Goal: Use online tool/utility: Utilize a website feature to perform a specific function

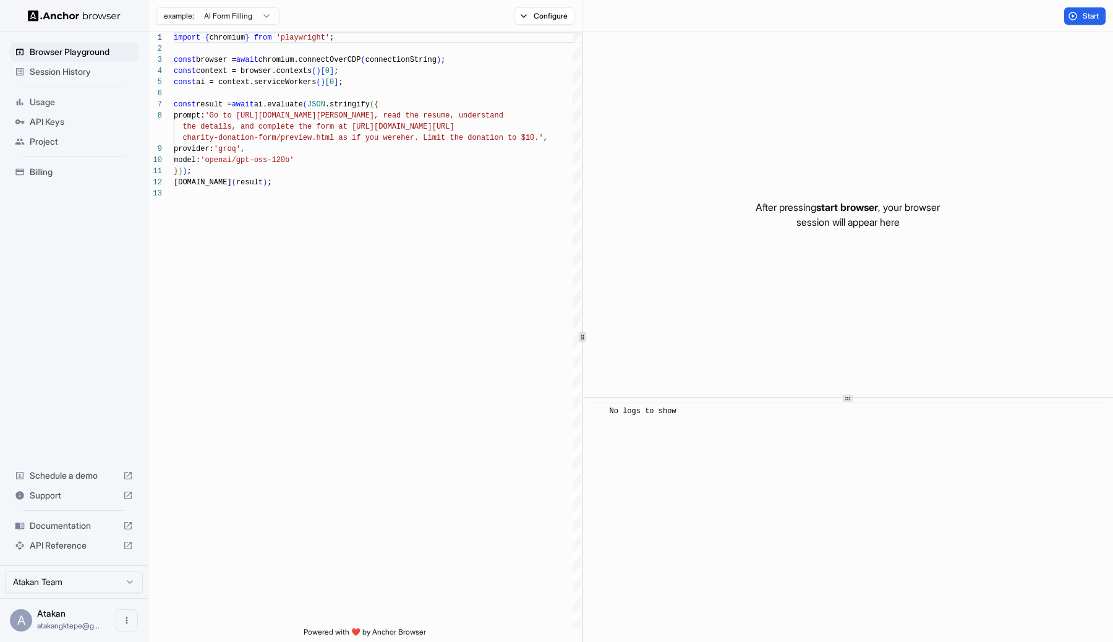
scroll to position [89, 0]
click at [267, 15] on html "Browser Playground Session History Usage API Keys Project Billing Schedule a de…" at bounding box center [556, 321] width 1113 height 642
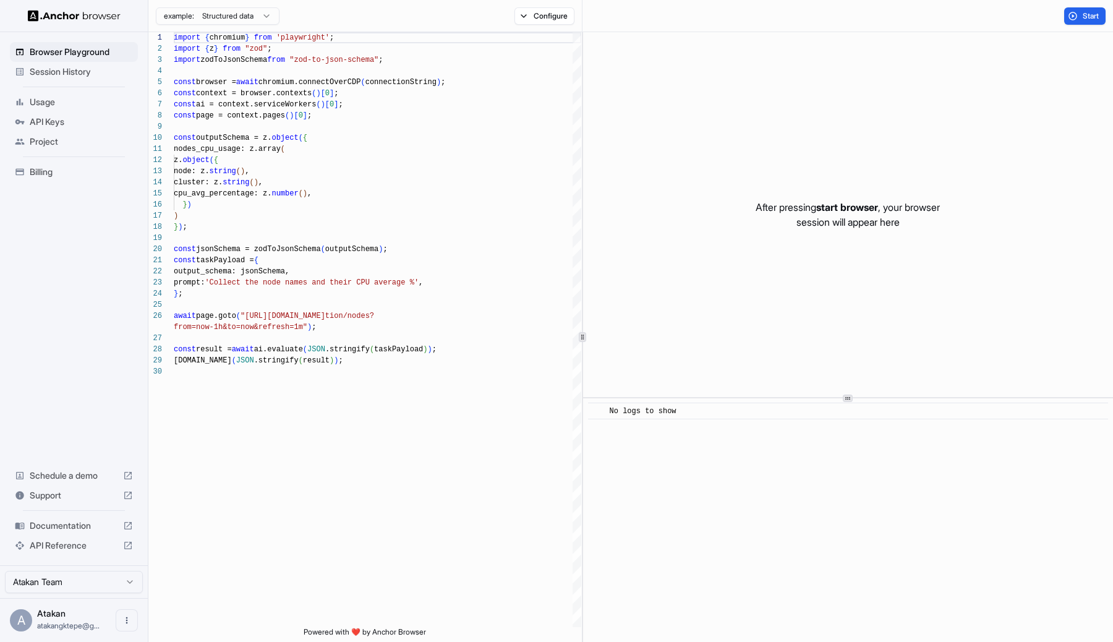
click at [240, 20] on html "Browser Playground Session History Usage API Keys Project Billing Schedule a de…" at bounding box center [556, 321] width 1113 height 642
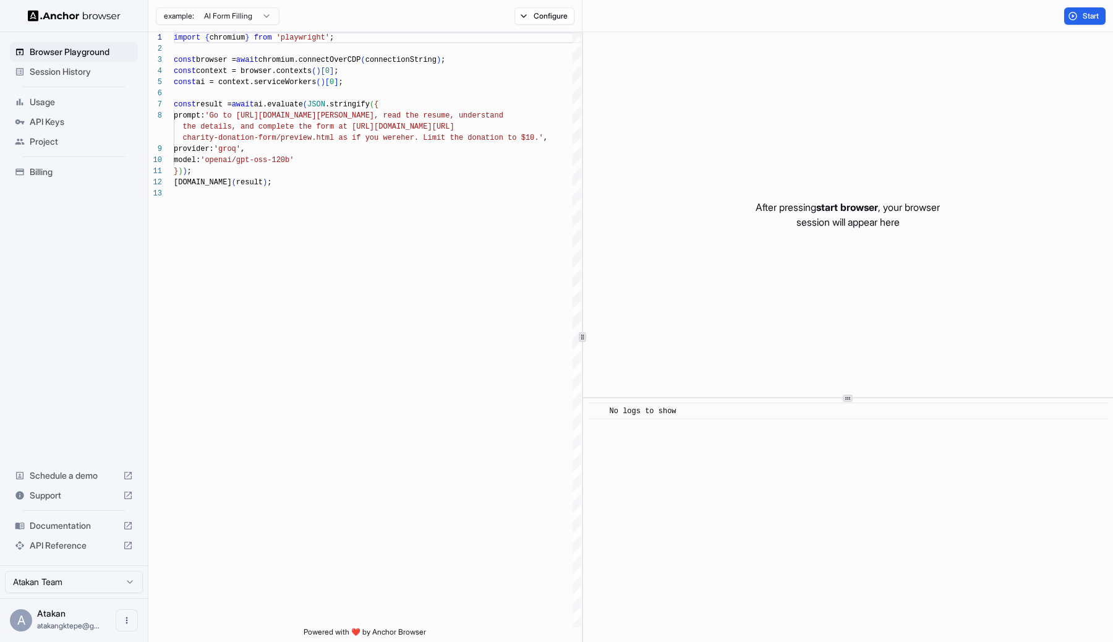
type textarea "**********"
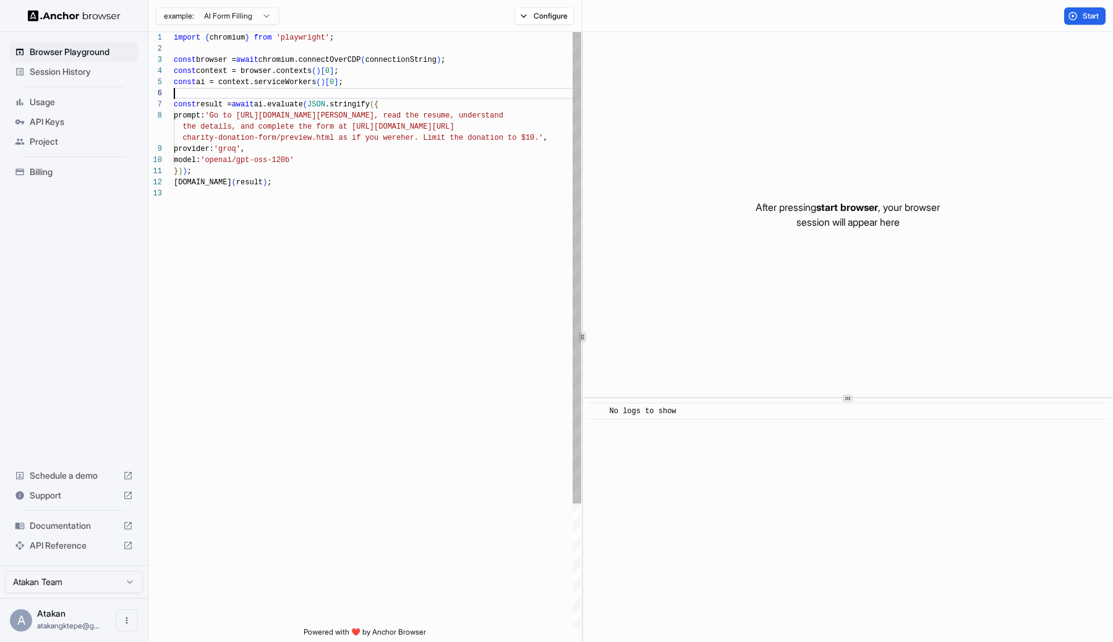
scroll to position [56, 0]
click at [375, 88] on div "import { chromium } from 'playwright' ; const browser = await chromium.connectO…" at bounding box center [377, 407] width 407 height 750
click at [235, 38] on div "import { chromium } from 'playwright' ; const browser = await chromium.connectO…" at bounding box center [377, 407] width 407 height 750
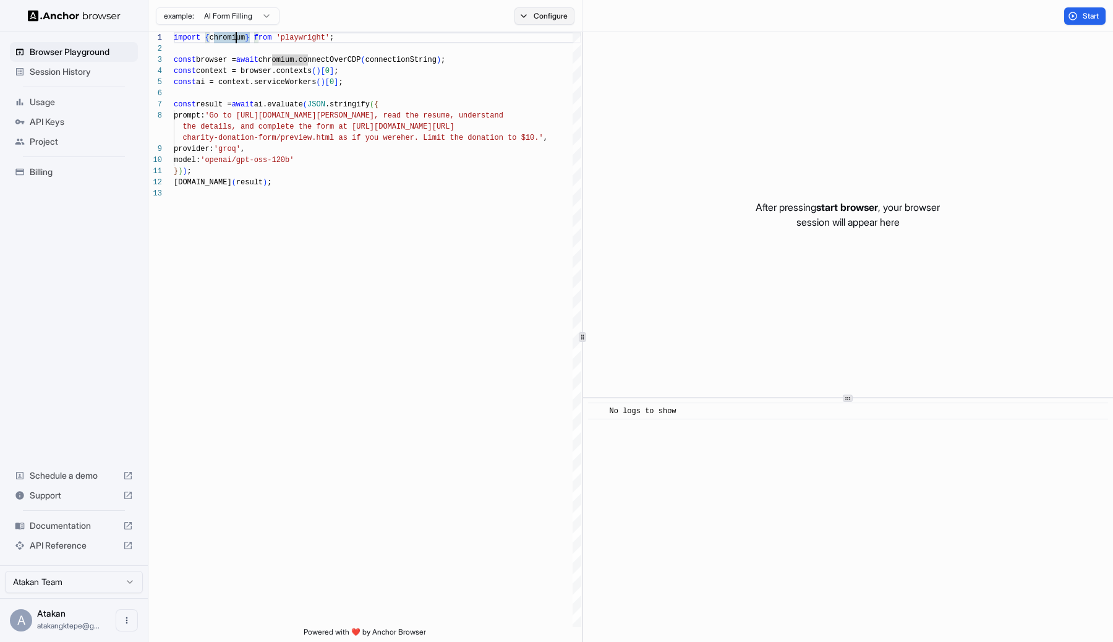
click at [534, 12] on button "Configure" at bounding box center [544, 15] width 60 height 17
click at [45, 139] on span "Project" at bounding box center [81, 141] width 103 height 12
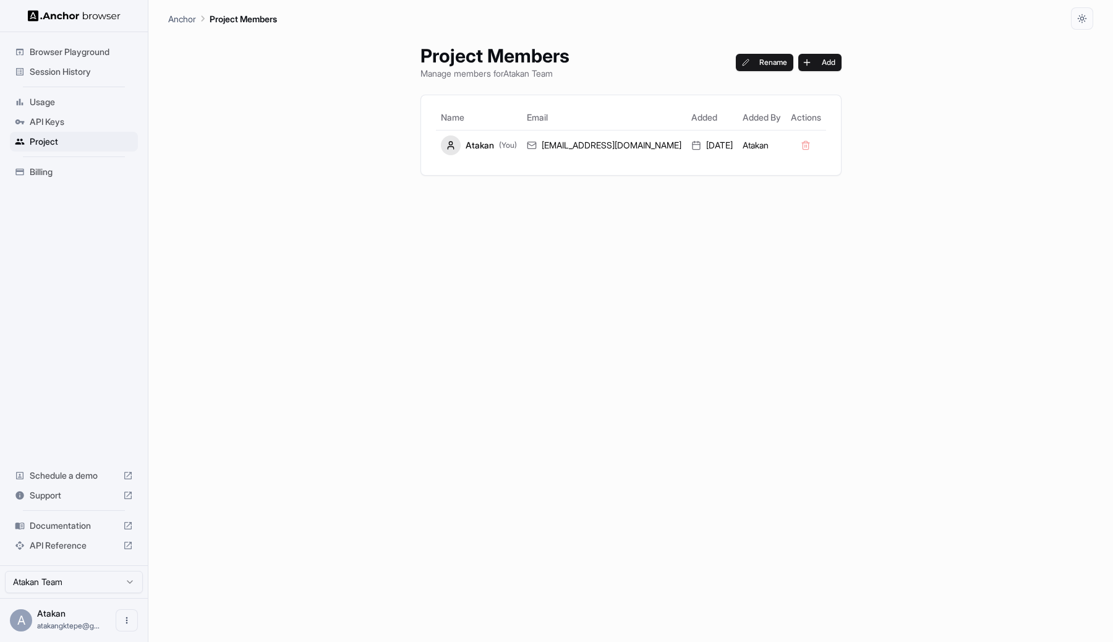
click at [95, 47] on span "Browser Playground" at bounding box center [81, 52] width 103 height 12
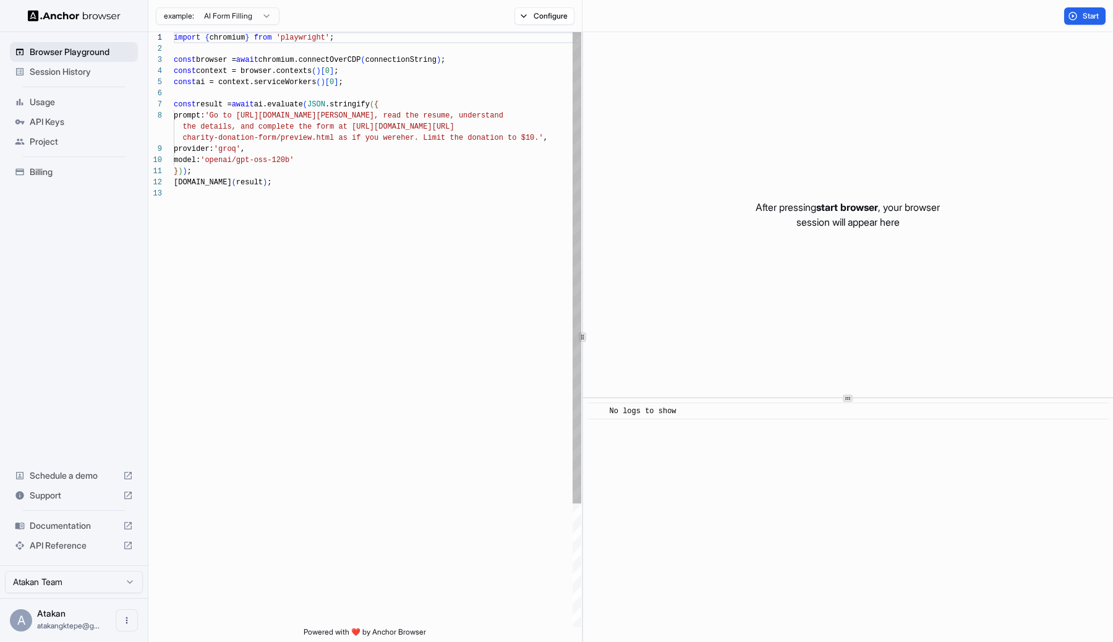
scroll to position [89, 0]
click at [271, 182] on div "import { chromium } from 'playwright' ; const browser = await chromium.connectO…" at bounding box center [377, 407] width 407 height 750
click at [280, 173] on div "import { chromium } from 'playwright' ; const browser = await chromium.connectO…" at bounding box center [377, 407] width 407 height 750
click at [247, 119] on div "import { chromium } from 'playwright' ; const browser = await chromium.connectO…" at bounding box center [377, 407] width 407 height 750
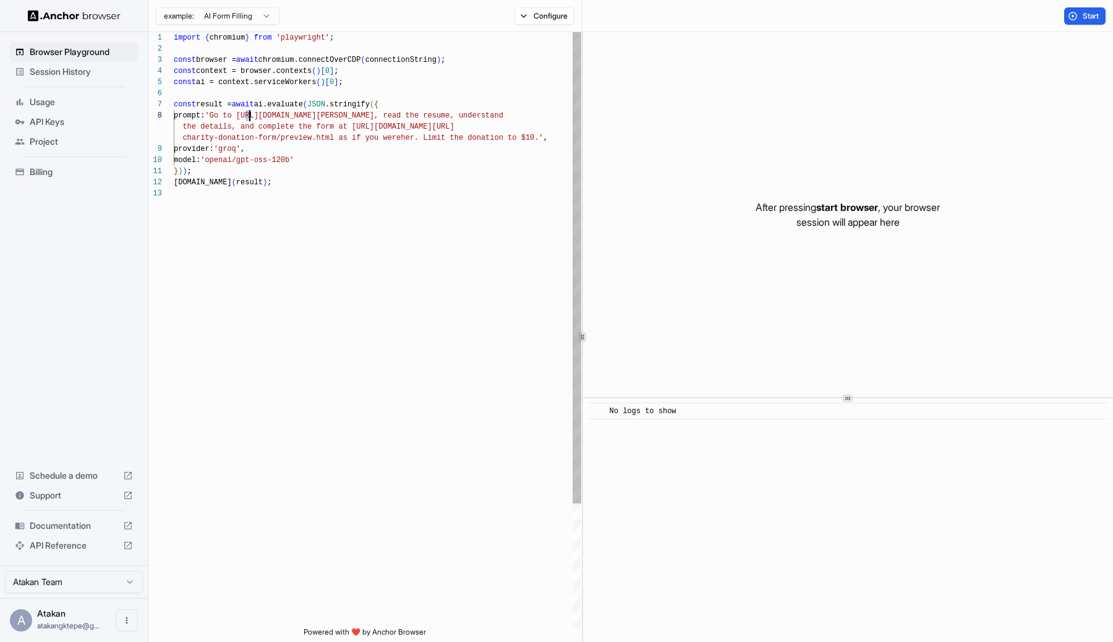
scroll to position [78, 0]
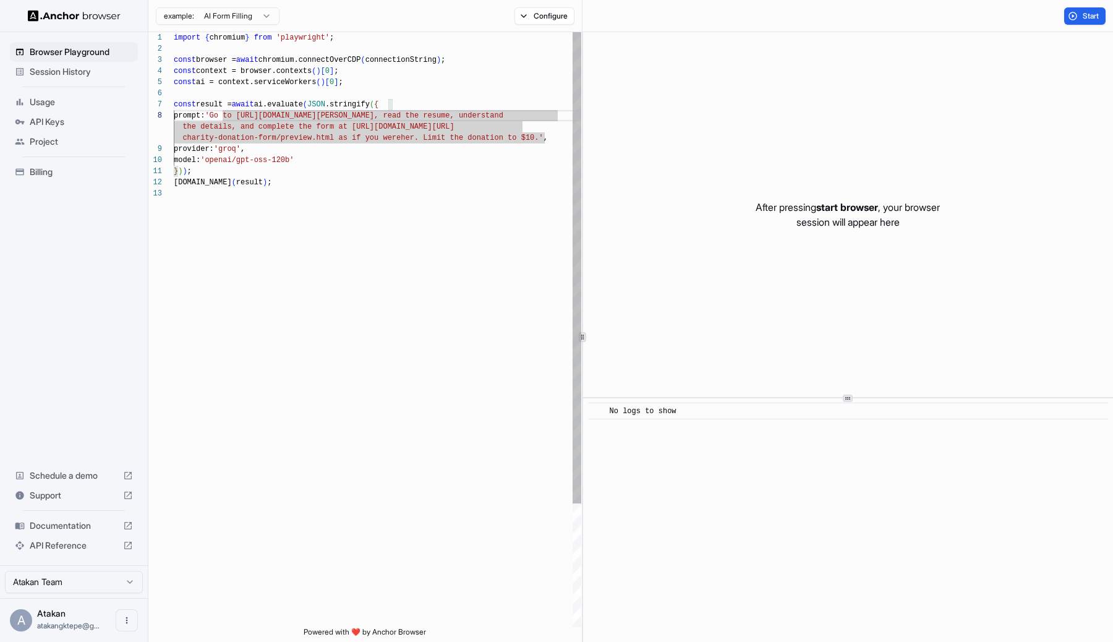
click at [420, 116] on div "import { chromium } from 'playwright' ; const browser = await chromium.connectO…" at bounding box center [377, 407] width 407 height 750
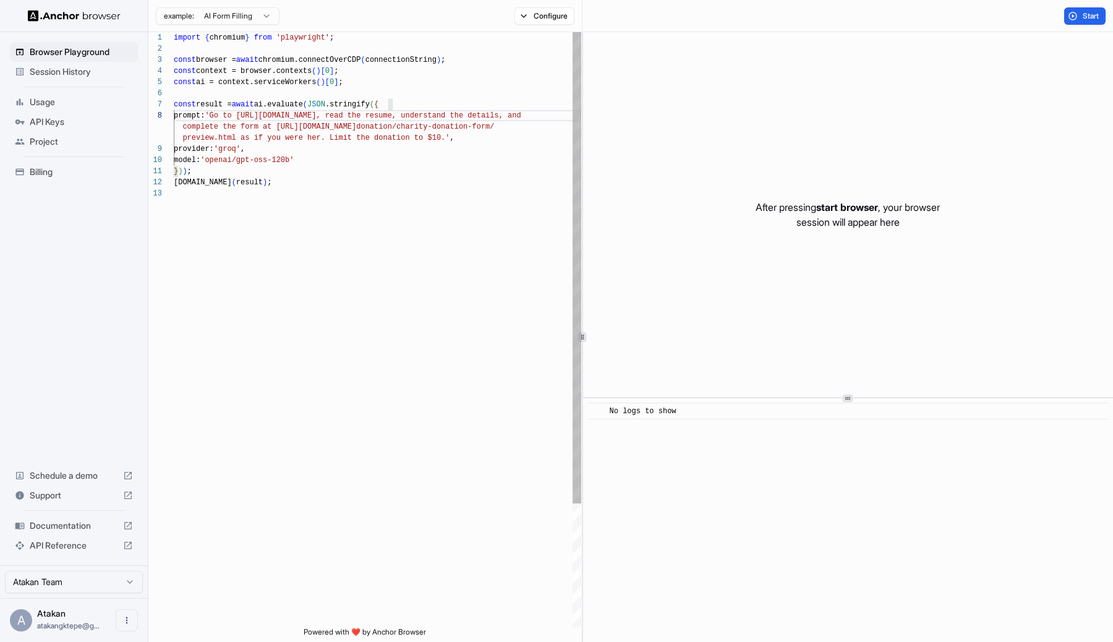
click at [360, 119] on div "import { chromium } from 'playwright' ; const browser = await chromium.connectO…" at bounding box center [377, 407] width 407 height 750
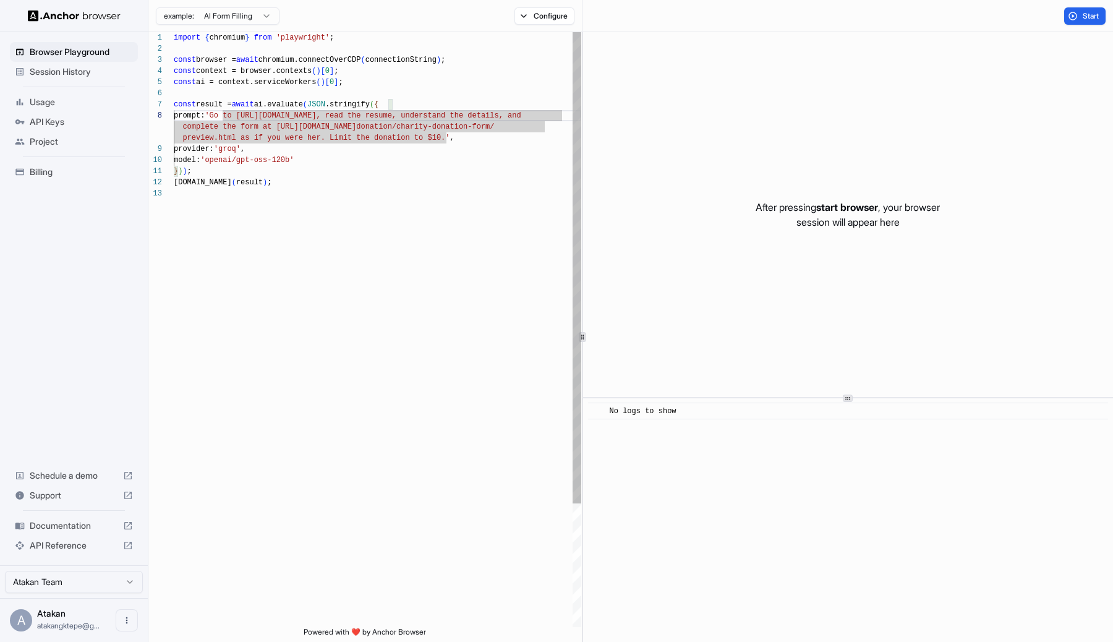
click at [441, 142] on div "import { chromium } from 'playwright' ; const browser = await chromium.connectO…" at bounding box center [377, 407] width 407 height 750
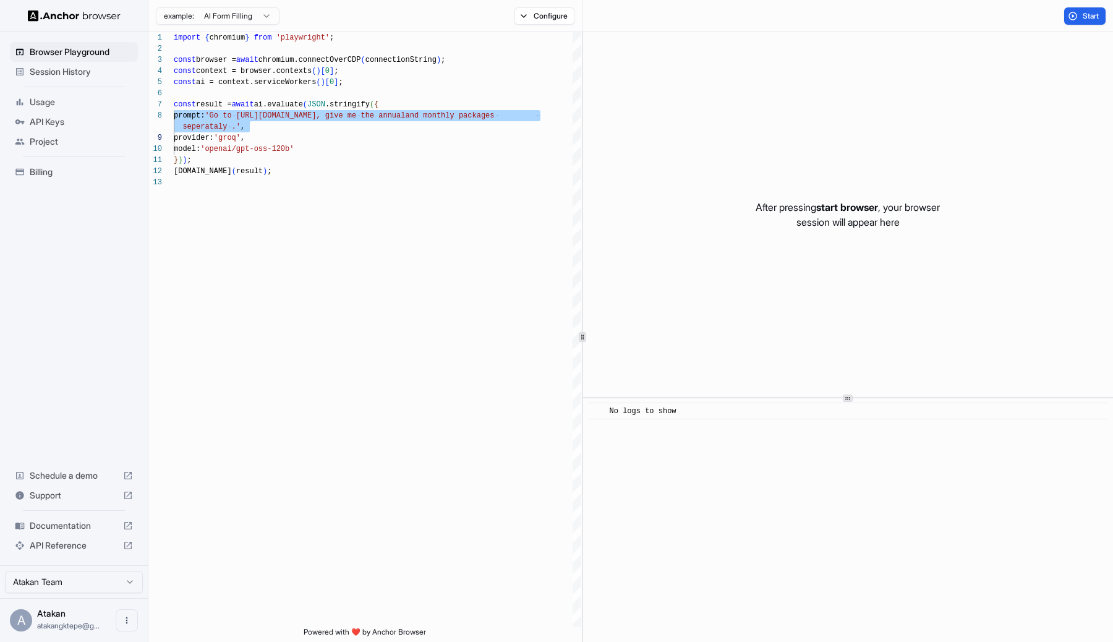
type textarea "**********"
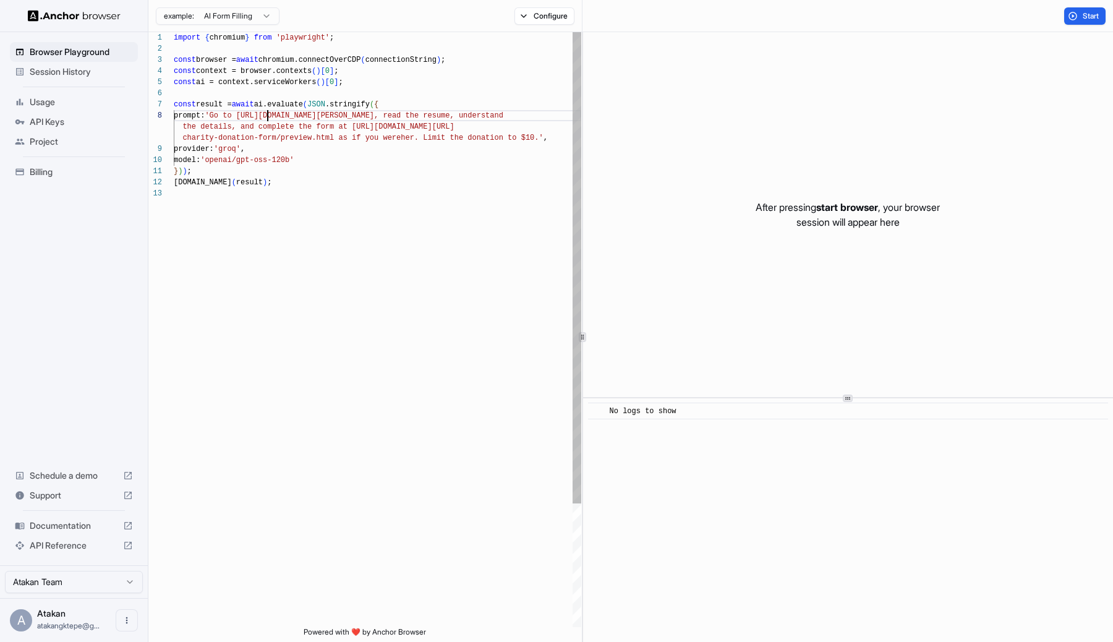
click at [268, 111] on div "import { chromium } from 'playwright' ; const browser = await chromium.connectO…" at bounding box center [377, 407] width 407 height 750
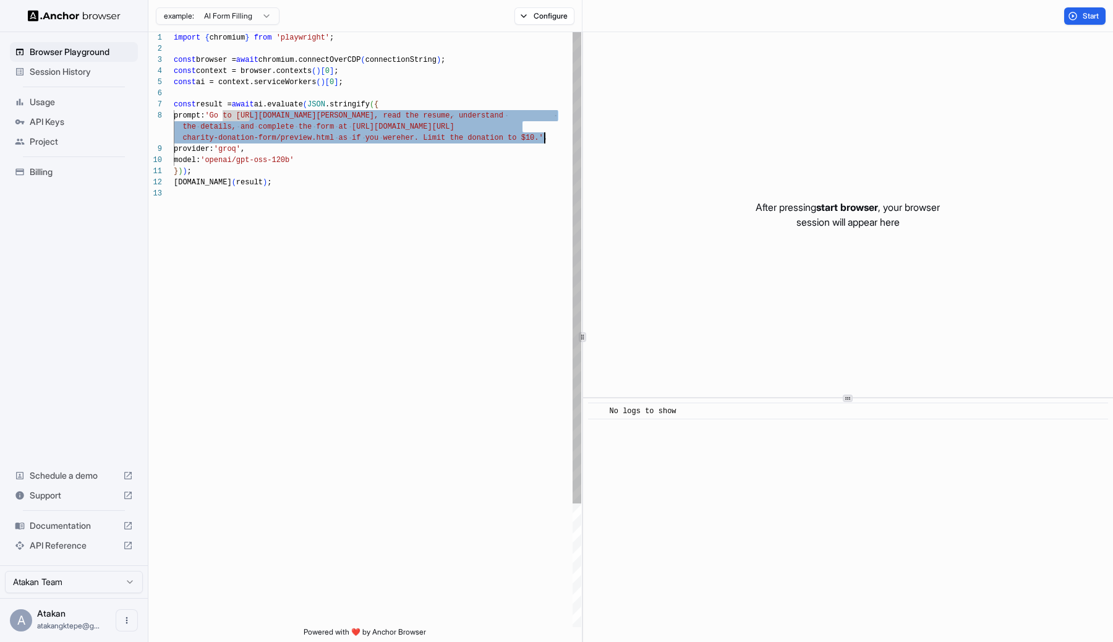
click at [543, 140] on div "import { chromium } from 'playwright' ; const browser = await chromium.connectO…" at bounding box center [377, 407] width 407 height 750
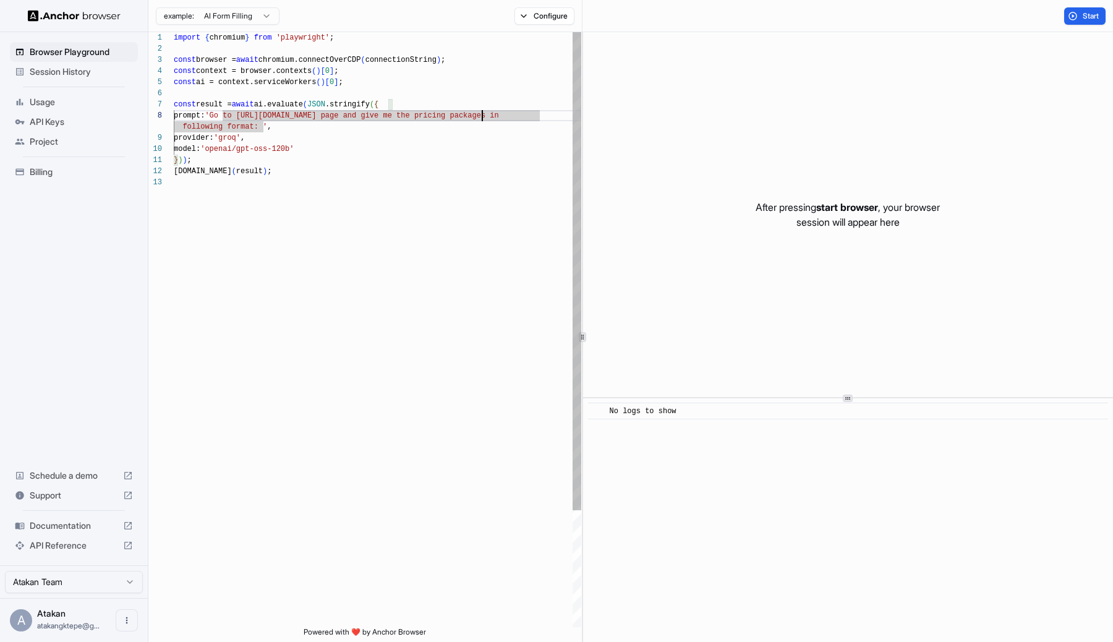
click at [482, 120] on div "import { chromium } from 'playwright' ; const browser = await chromium.connectO…" at bounding box center [377, 401] width 407 height 739
click at [295, 104] on div "import { chromium } from 'playwright' ; const browser = await chromium.connectO…" at bounding box center [377, 401] width 407 height 739
click at [299, 106] on div "import { chromium } from 'playwright' ; const browser = await chromium.connectO…" at bounding box center [377, 401] width 407 height 739
click at [435, 130] on div "import { chromium } from 'playwright' ; const browser = await chromium.connectO…" at bounding box center [377, 401] width 407 height 739
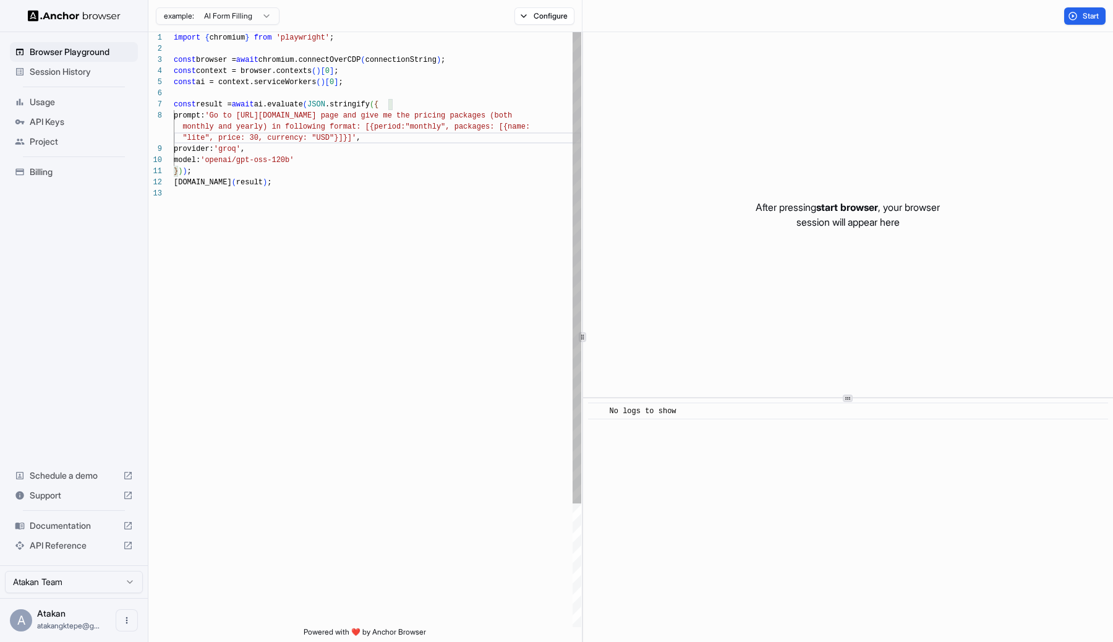
scroll to position [89, 0]
click at [372, 129] on div "import { chromium } from 'playwright' ; const browser = await chromium.connectO…" at bounding box center [377, 407] width 407 height 750
click at [347, 143] on div "import { chromium } from 'playwright' ; const browser = await chromium.connectO…" at bounding box center [377, 407] width 407 height 750
click at [417, 141] on div "import { chromium } from 'playwright' ; const browser = await chromium.connectO…" at bounding box center [377, 413] width 407 height 762
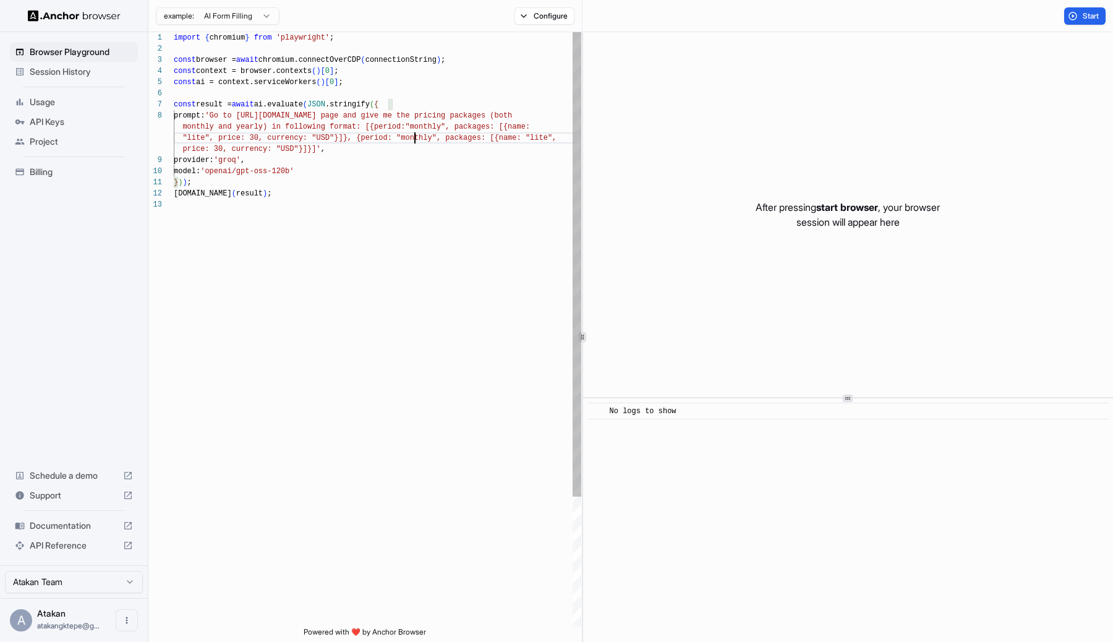
click at [417, 141] on div "import { chromium } from 'playwright' ; const browser = await chromium.connectO…" at bounding box center [377, 413] width 407 height 762
click at [328, 151] on div "import { chromium } from 'playwright' ; const browser = await chromium.connectO…" at bounding box center [377, 413] width 407 height 762
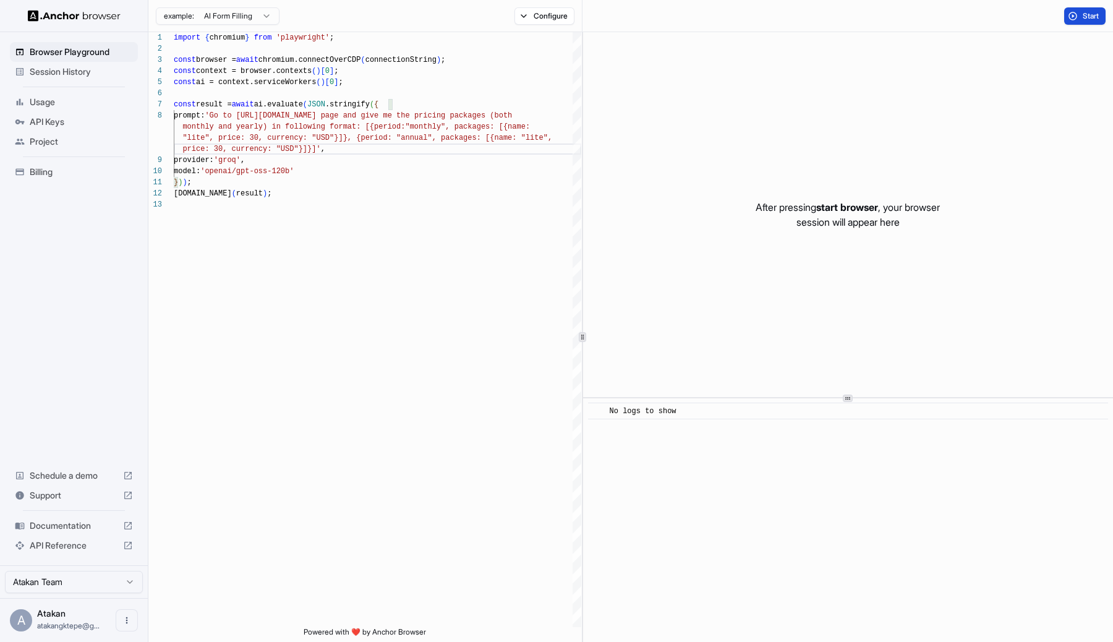
click at [1072, 17] on button "Start" at bounding box center [1084, 15] width 41 height 17
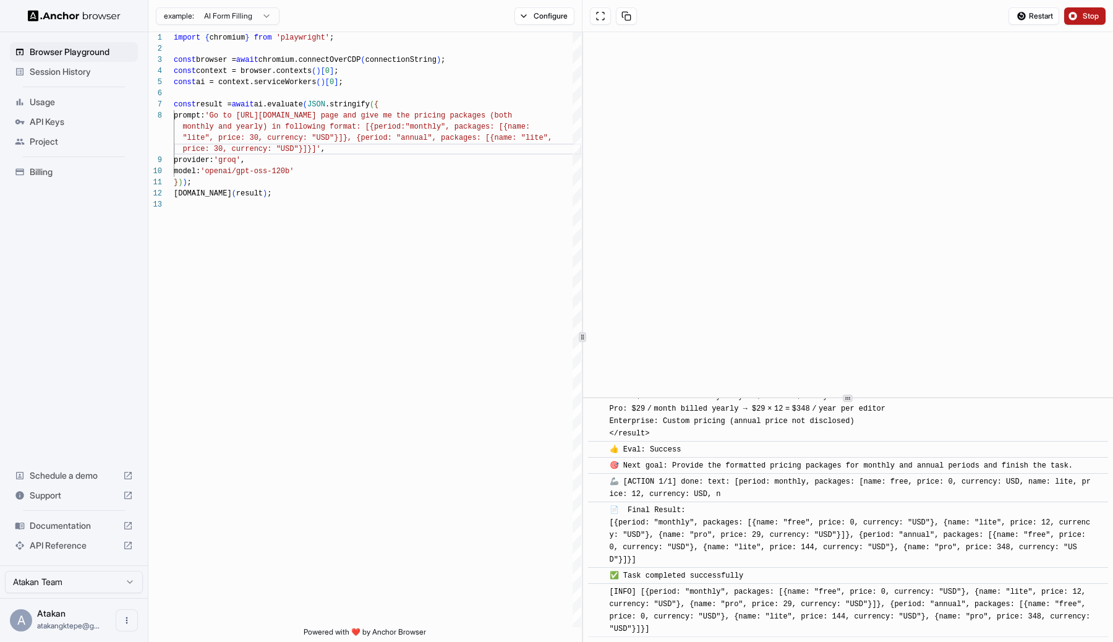
scroll to position [711, 0]
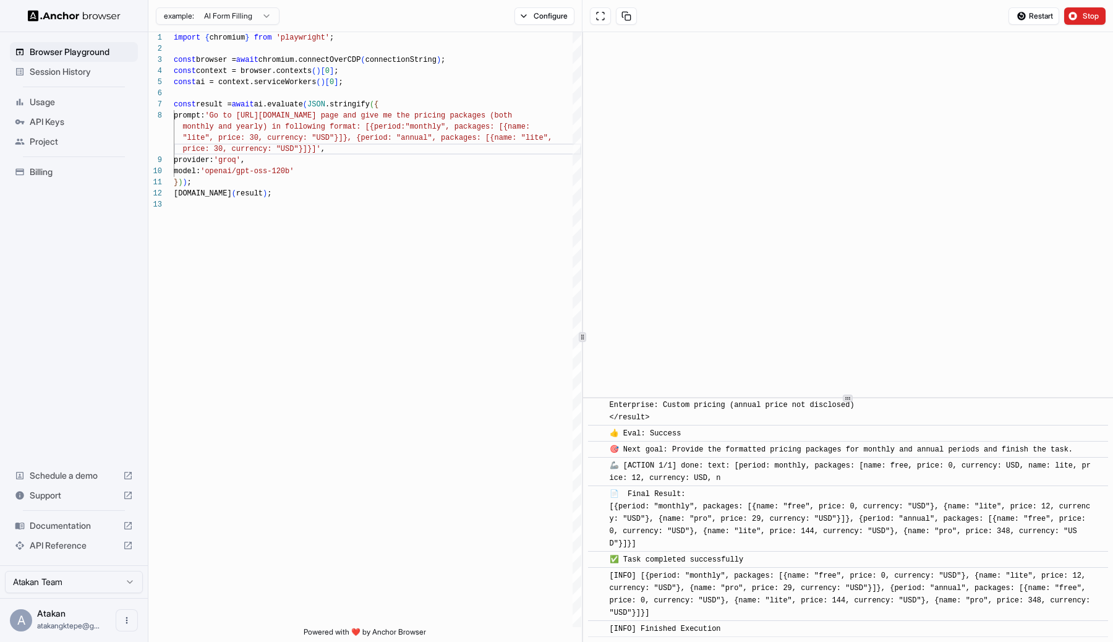
drag, startPoint x: 641, startPoint y: 573, endPoint x: 668, endPoint y: 609, distance: 44.6
click at [668, 609] on div "[INFO] [{period: "monthly", packages: [{name: "free", price: 0, currency: "USD"…" at bounding box center [852, 593] width 485 height 49
copy span "[{period: "monthly", packages: [{name: "free", price: 0, currency: "USD"}, {nam…"
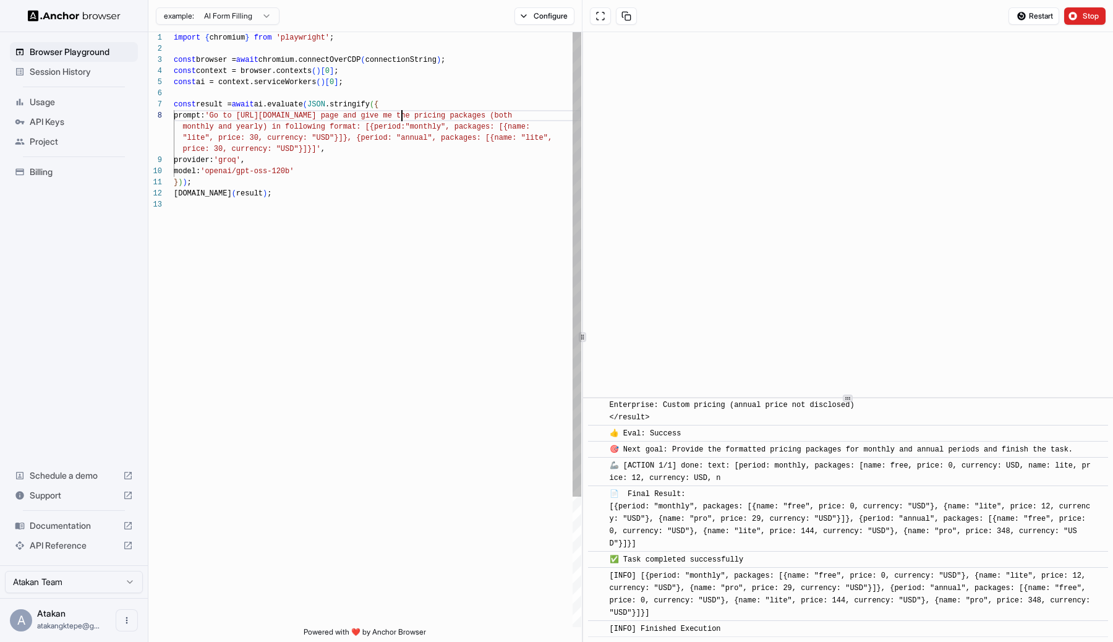
click at [399, 113] on div "import { chromium } from 'playwright' ; const browser = await chromium.connectO…" at bounding box center [377, 413] width 407 height 762
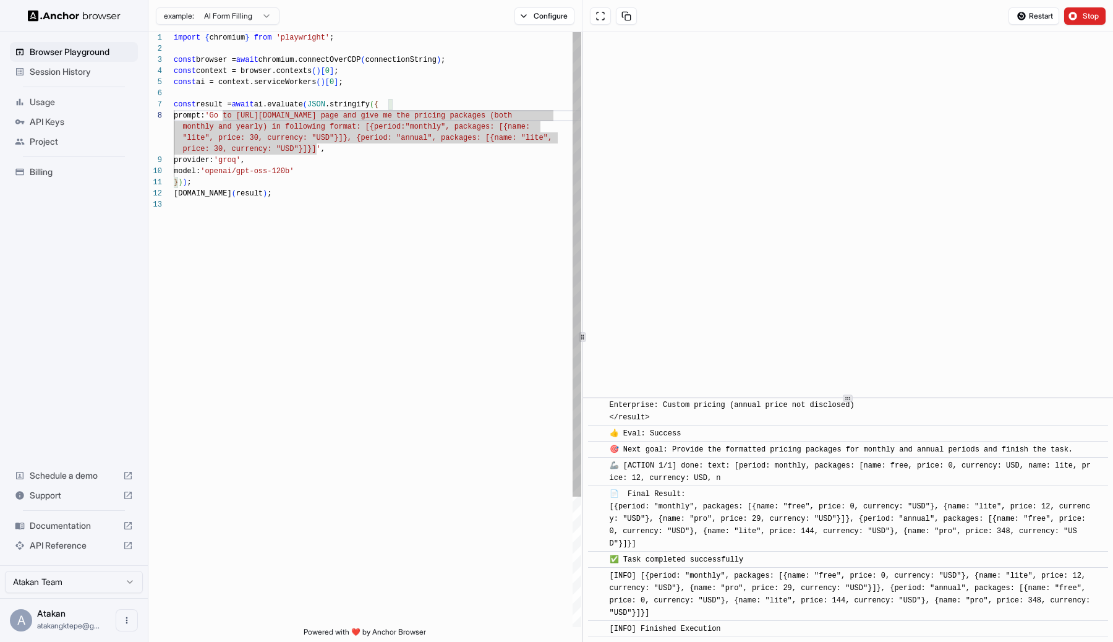
click at [362, 126] on div "import { chromium } from 'playwright' ; const browser = await chromium.connectO…" at bounding box center [377, 413] width 407 height 762
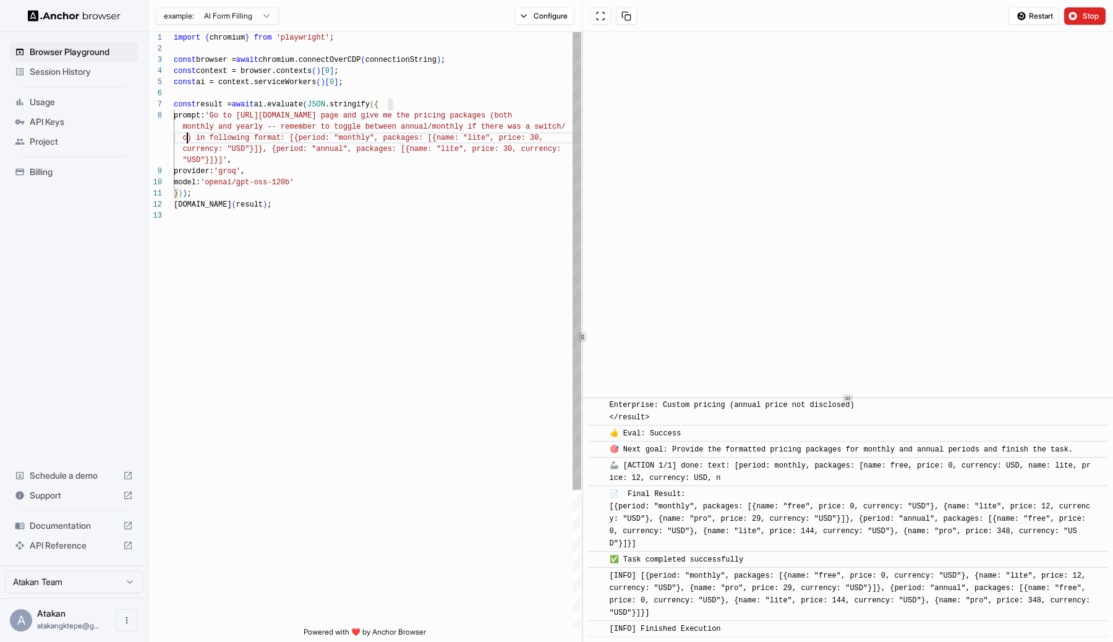
scroll to position [100, 0]
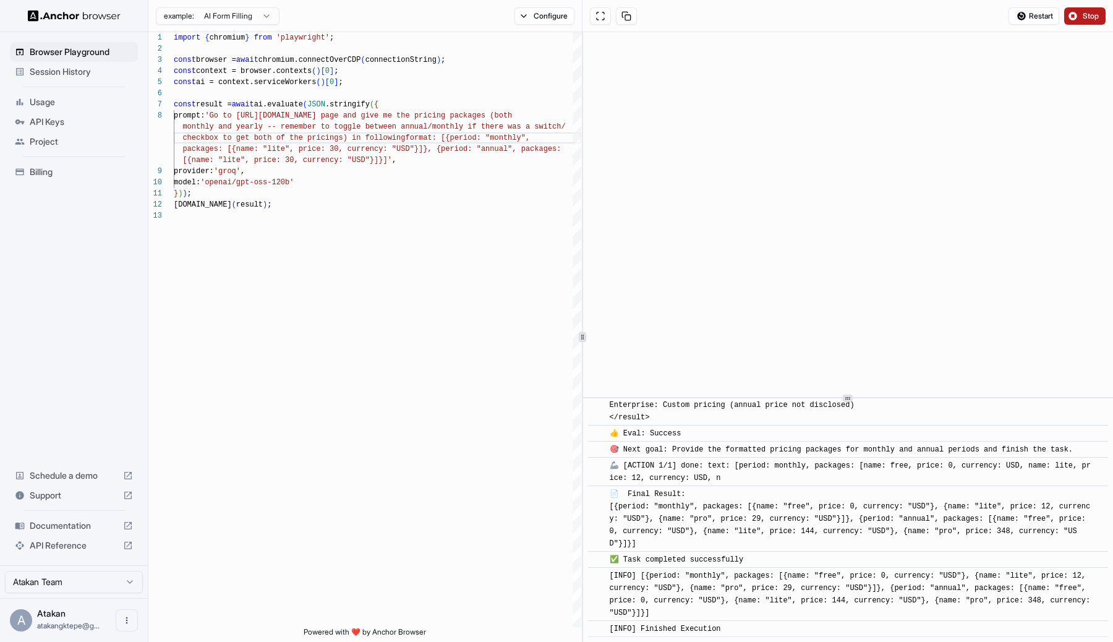
click at [1084, 15] on span "Stop" at bounding box center [1090, 16] width 17 height 10
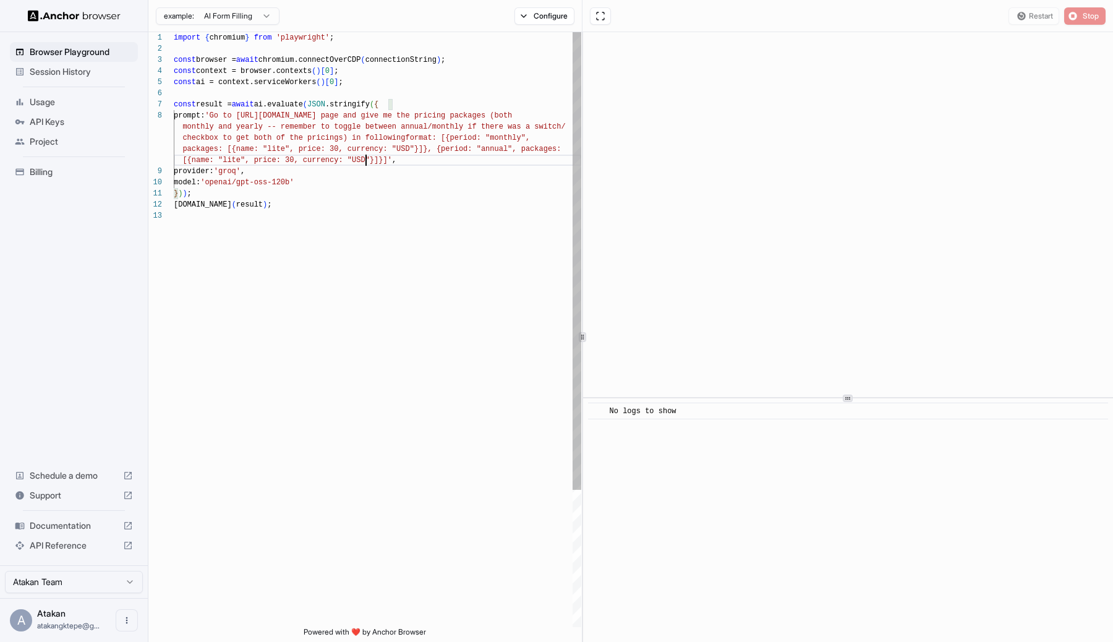
click at [367, 161] on div "import { chromium } from 'playwright' ; const browser = await chromium.connectO…" at bounding box center [377, 418] width 407 height 773
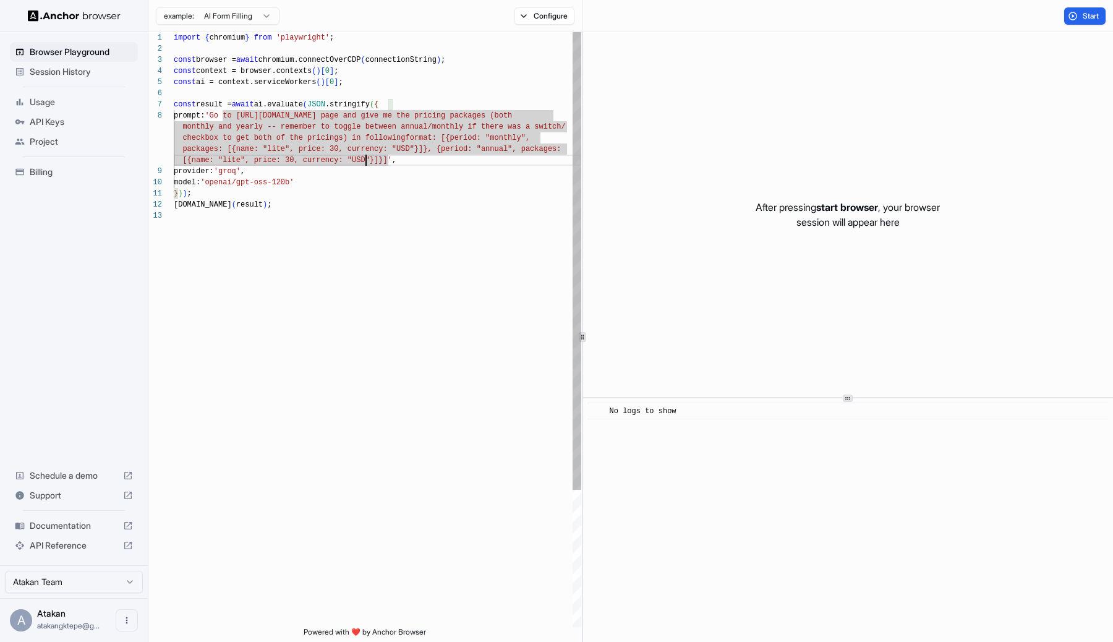
click at [410, 166] on div "import { chromium } from 'playwright' ; const browser = await chromium.connectO…" at bounding box center [377, 418] width 407 height 773
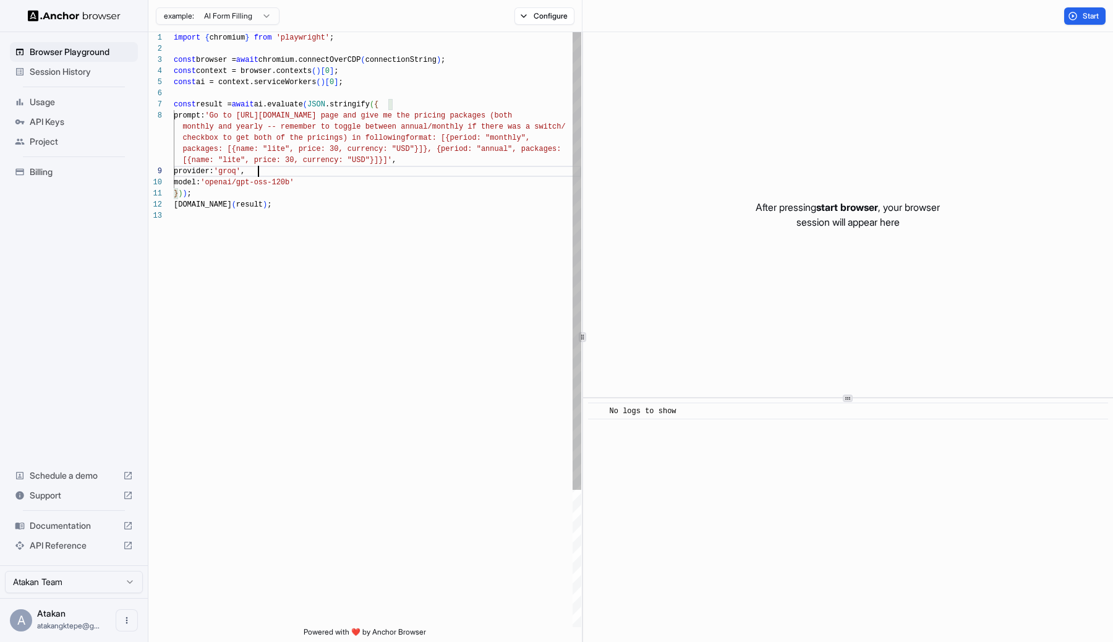
scroll to position [0, 0]
click at [406, 153] on div "import { chromium } from 'playwright' ; const browser = await chromium.connectO…" at bounding box center [377, 418] width 407 height 773
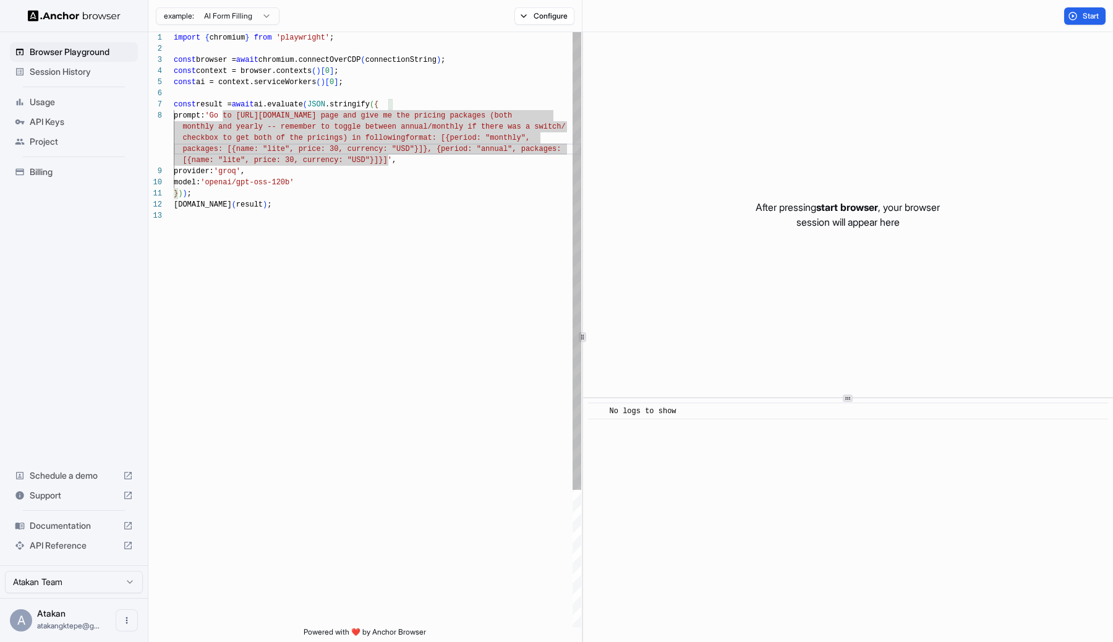
click at [386, 159] on div "import { chromium } from 'playwright' ; const browser = await chromium.connectO…" at bounding box center [377, 418] width 407 height 773
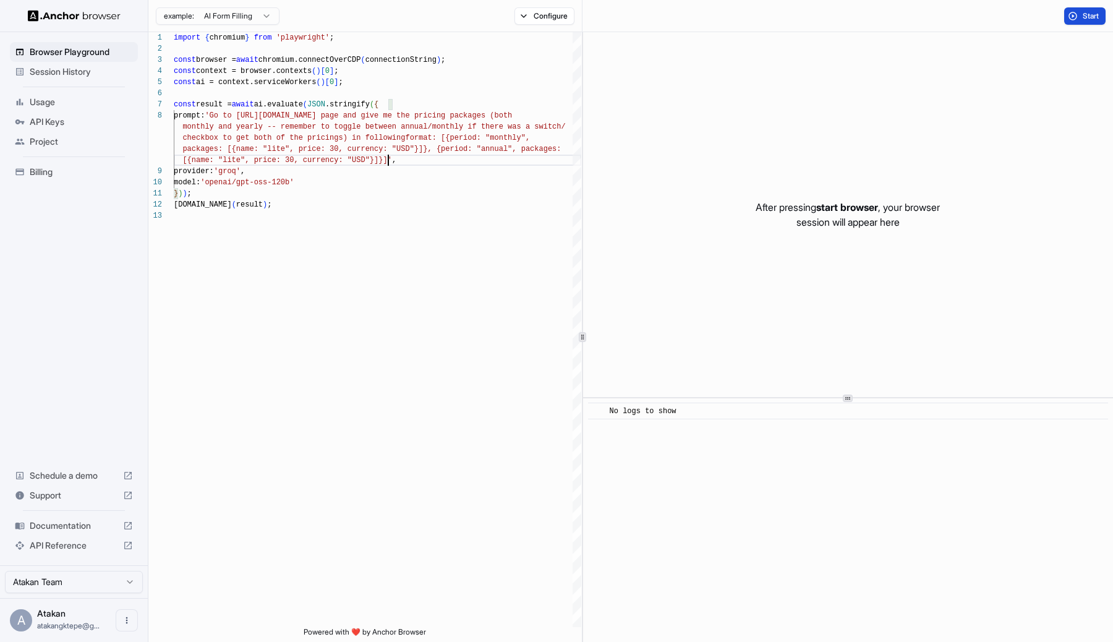
click at [1079, 15] on button "Start" at bounding box center [1084, 15] width 41 height 17
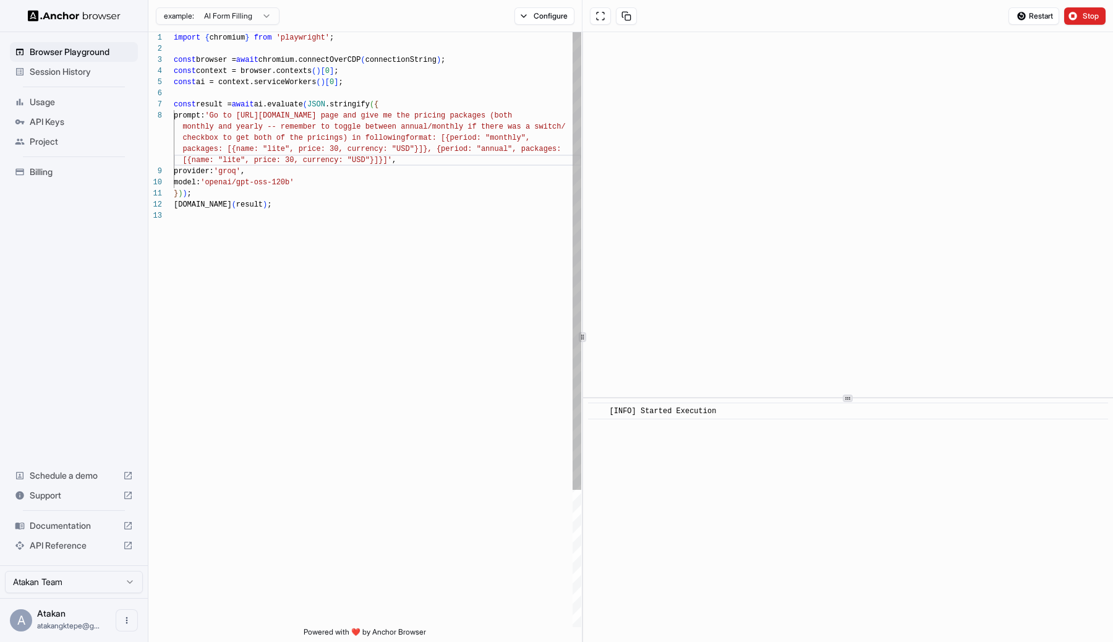
type textarea "**********"
click at [242, 83] on div "import { chromium } from 'playwright' ; const browser = await chromium.connectO…" at bounding box center [377, 418] width 407 height 773
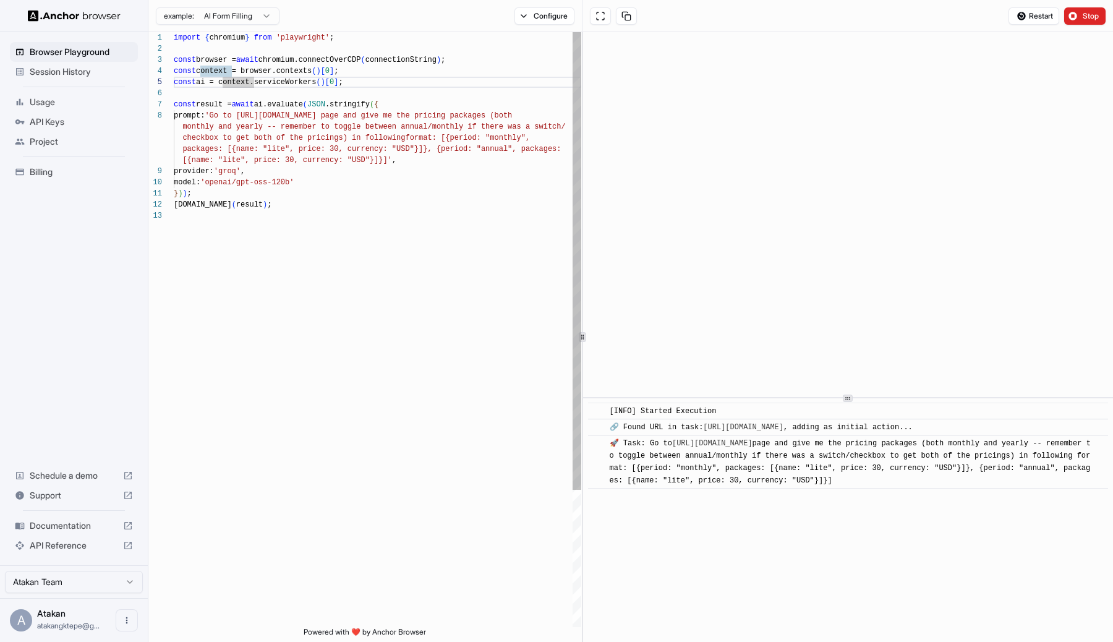
click at [281, 79] on div "import { chromium } from 'playwright' ; const browser = await chromium.connectO…" at bounding box center [377, 418] width 407 height 773
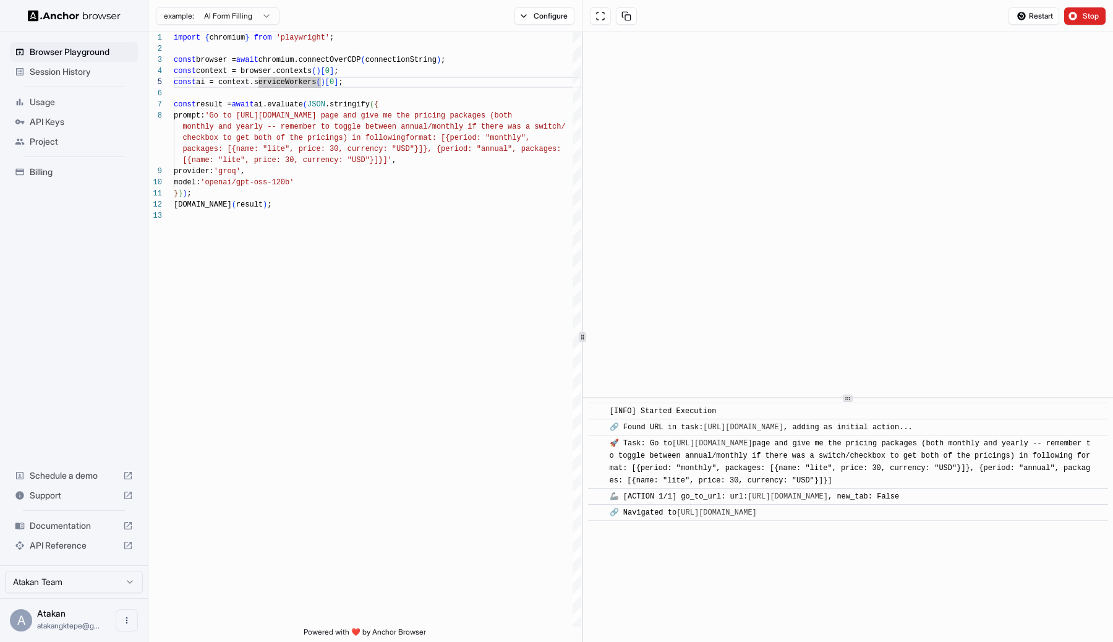
click at [87, 524] on span "Documentation" at bounding box center [74, 525] width 88 height 12
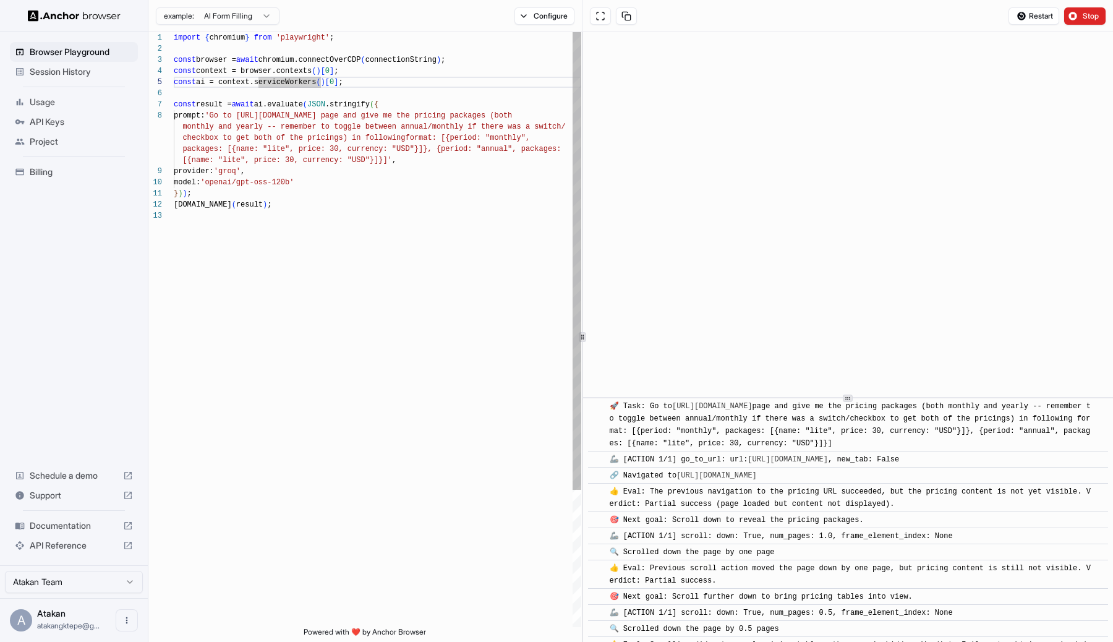
scroll to position [457, 0]
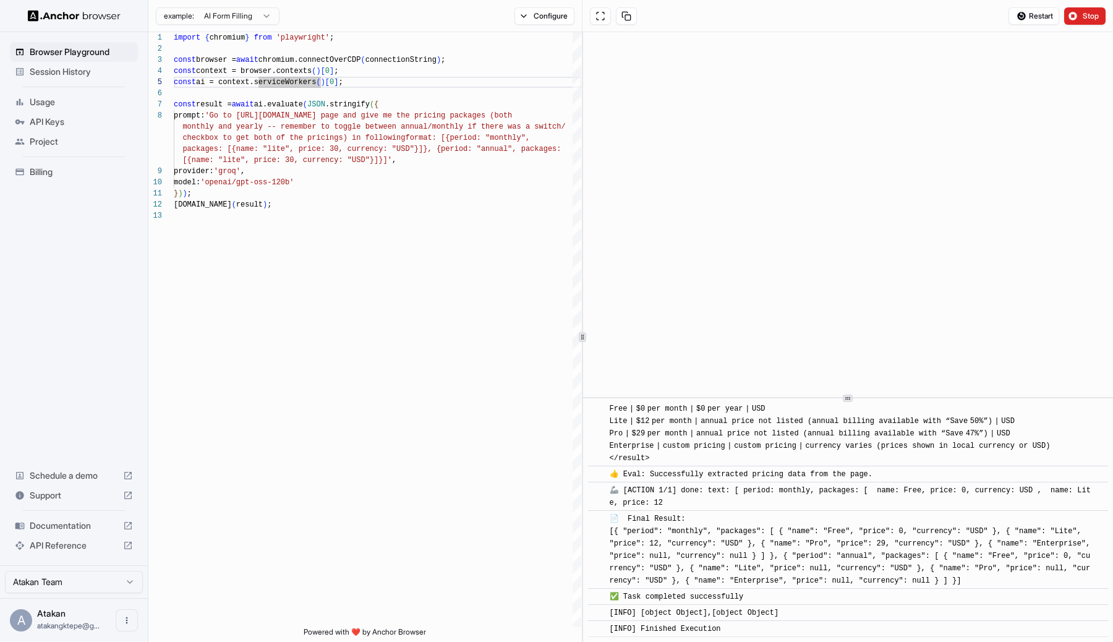
drag, startPoint x: 979, startPoint y: 580, endPoint x: 610, endPoint y: 535, distance: 371.8
click at [610, 535] on div "📄 Final Result: [{ "period": "monthly", "packages": [ { "name": "Free", "price"…" at bounding box center [852, 549] width 485 height 74
copy span "[{ "period": "monthly", "packages": [ { "name": "Free", "price": 0, "currency":…"
